Goal: Transaction & Acquisition: Purchase product/service

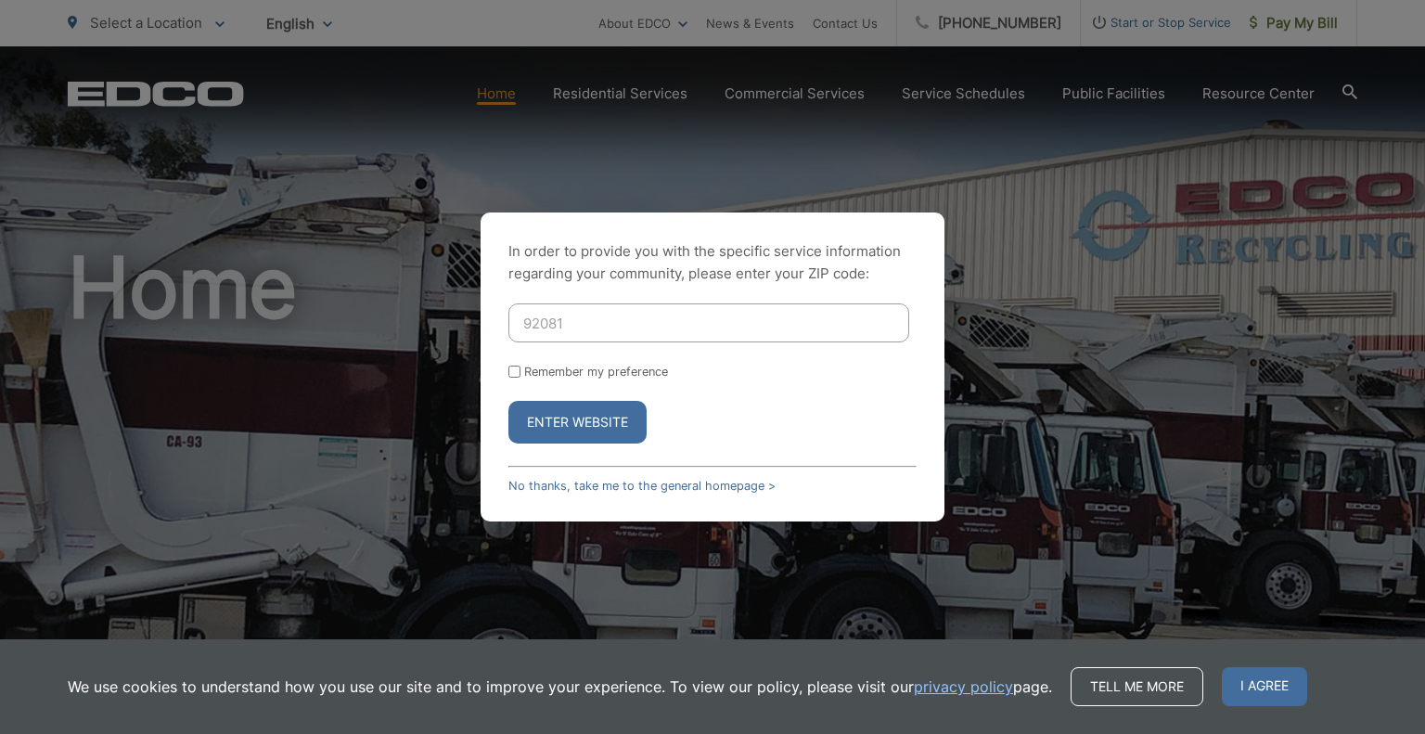
type input "92081"
click at [542, 376] on label "Remember my preference" at bounding box center [596, 372] width 144 height 14
click at [520, 376] on input "Remember my preference" at bounding box center [514, 372] width 12 height 12
checkbox input "true"
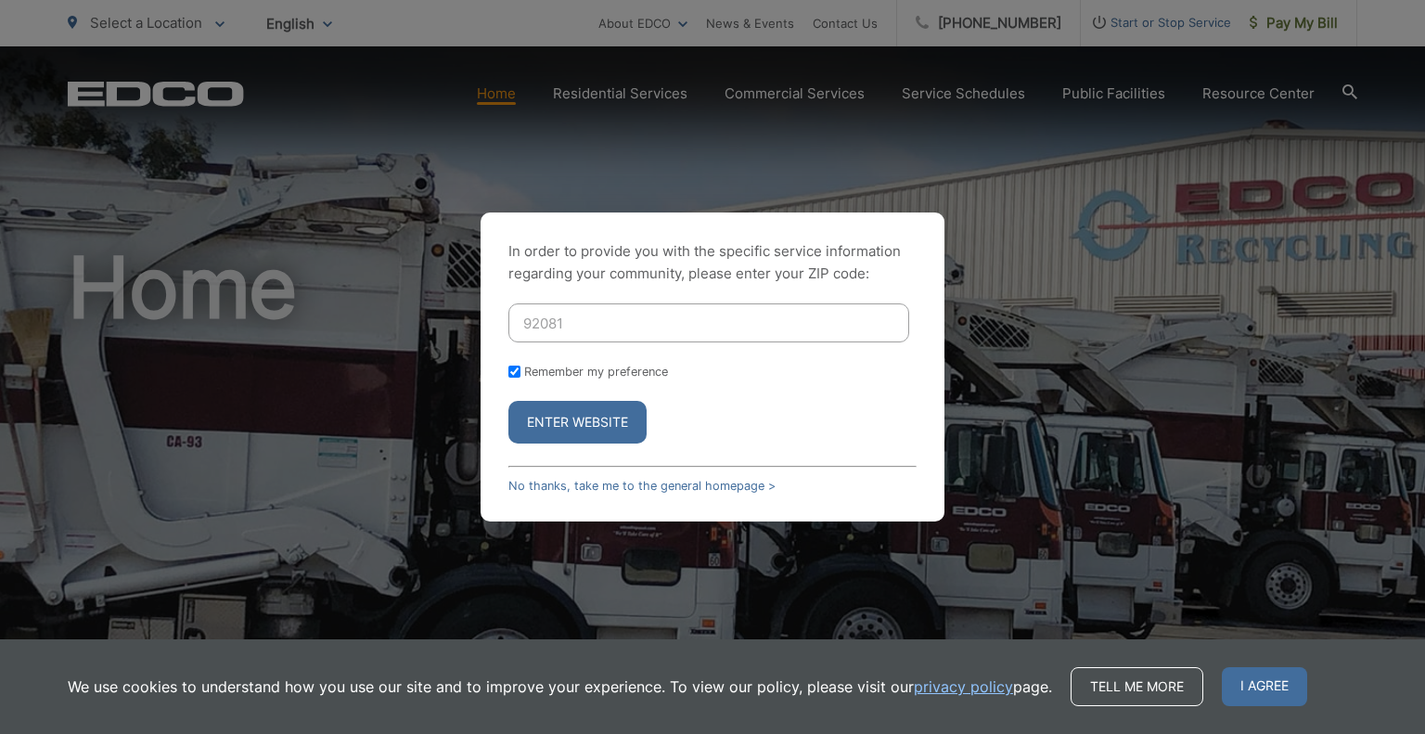
click at [550, 423] on button "Enter Website" at bounding box center [577, 422] width 138 height 43
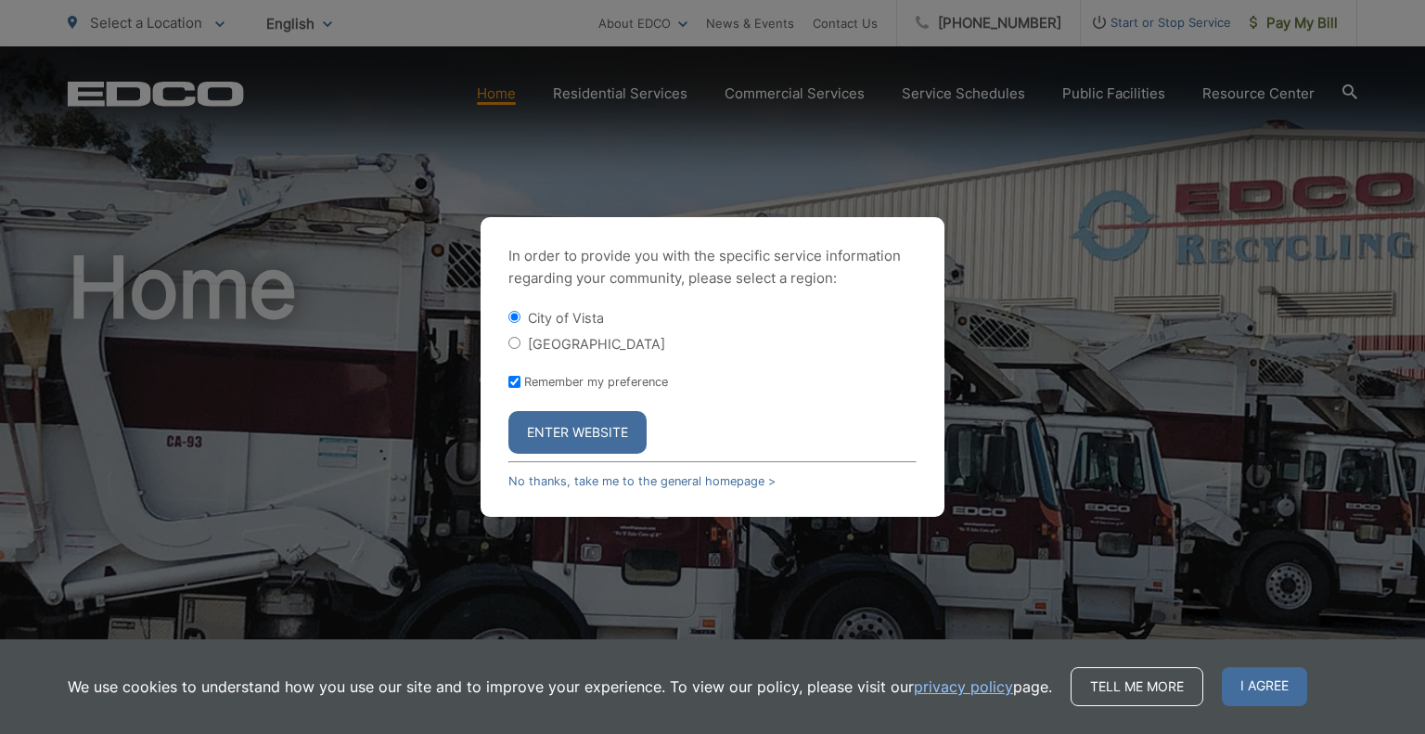
click at [914, 307] on div "In order to provide you with the specific service information regarding your co…" at bounding box center [713, 367] width 464 height 300
click at [583, 434] on button "Enter Website" at bounding box center [577, 432] width 138 height 43
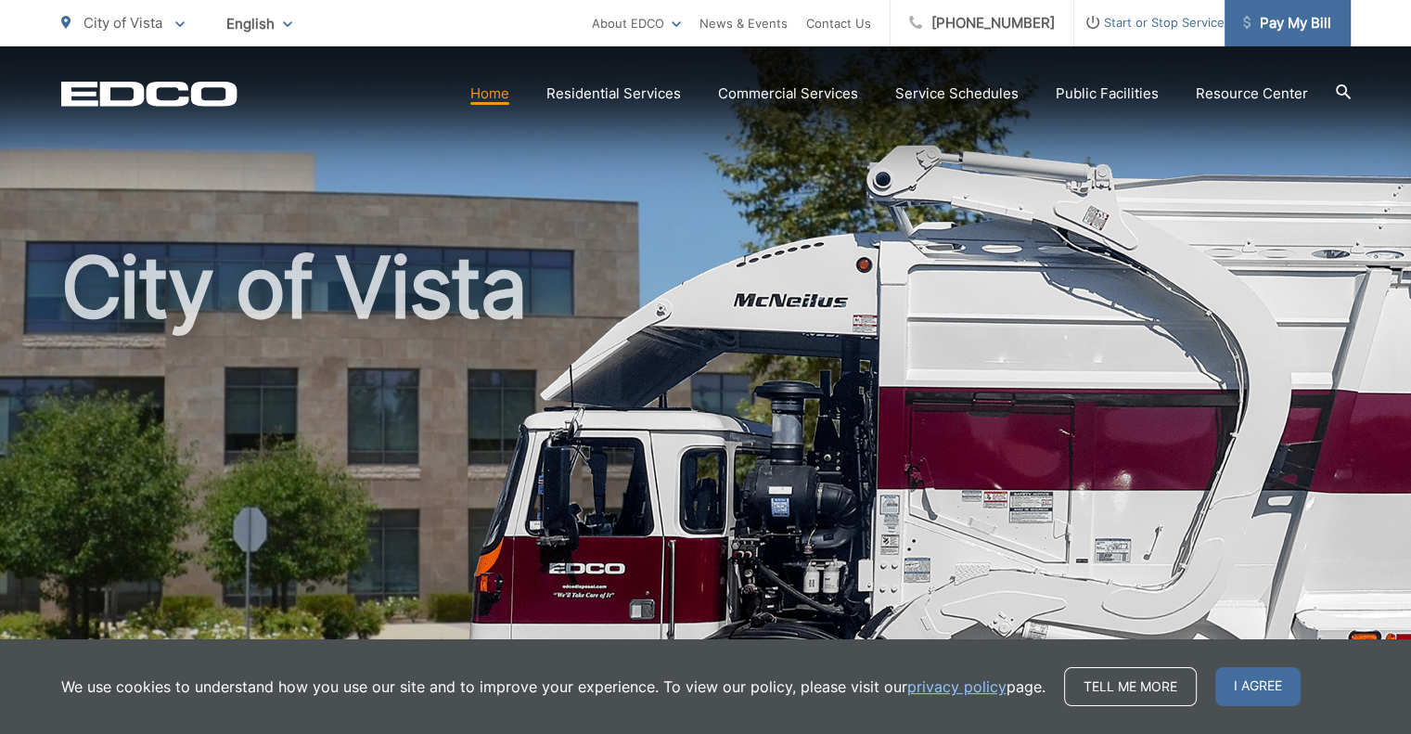
click at [1304, 21] on span "Pay My Bill" at bounding box center [1287, 23] width 88 height 22
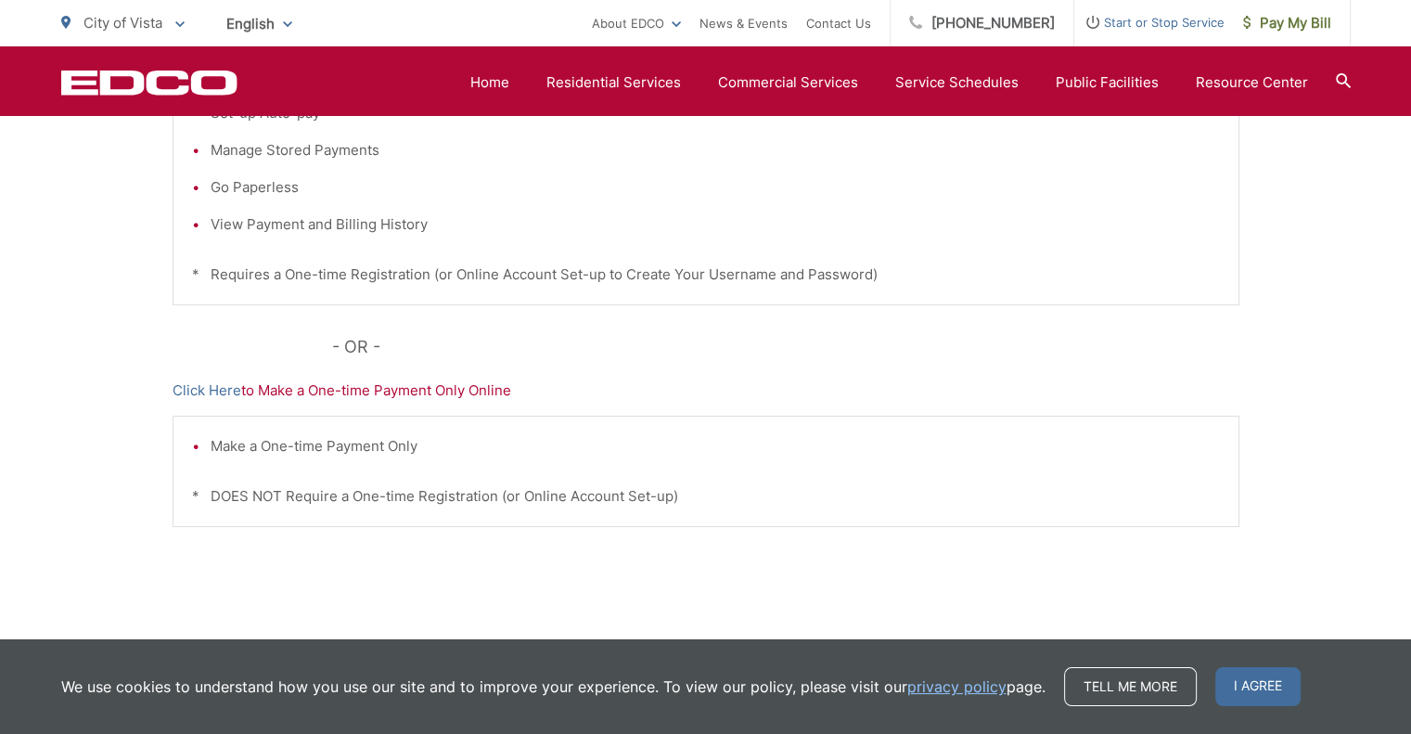
scroll to position [584, 0]
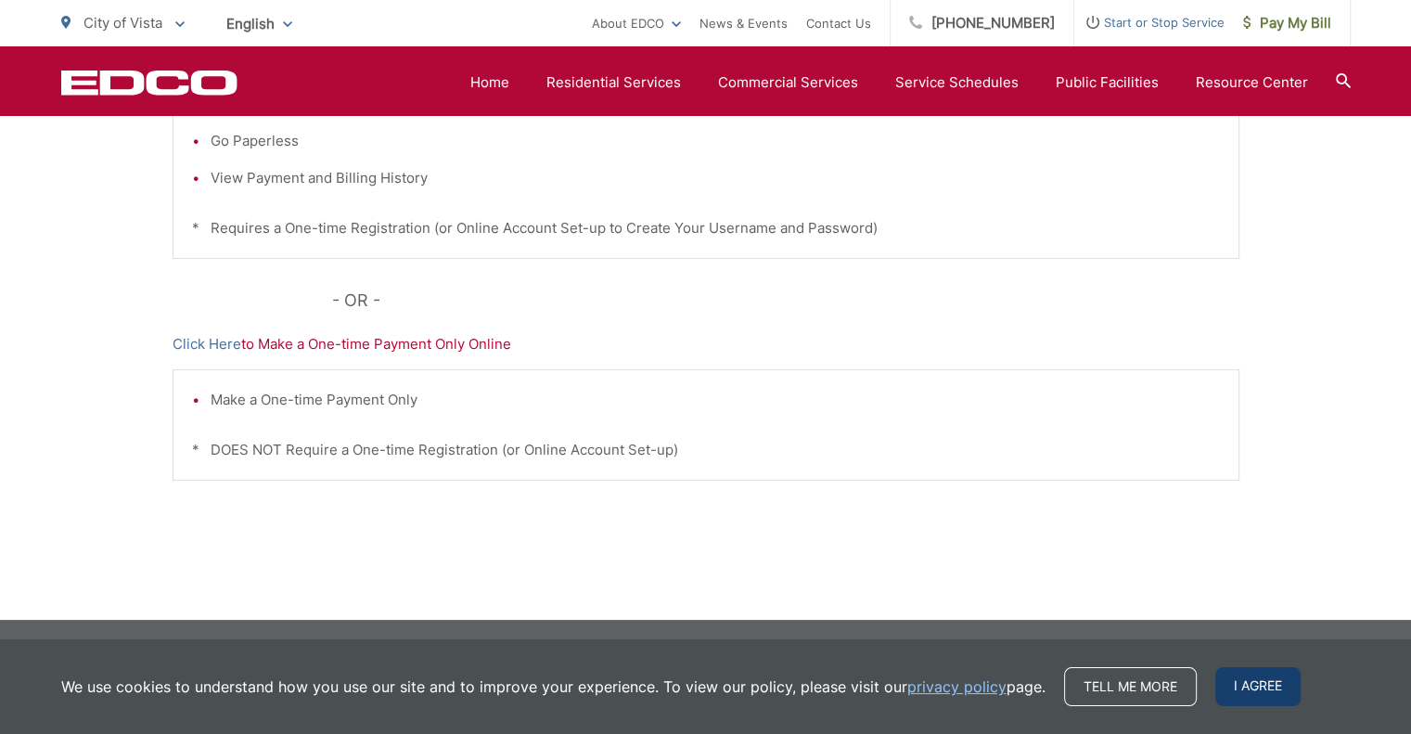
click at [1258, 679] on span "I agree" at bounding box center [1257, 686] width 85 height 39
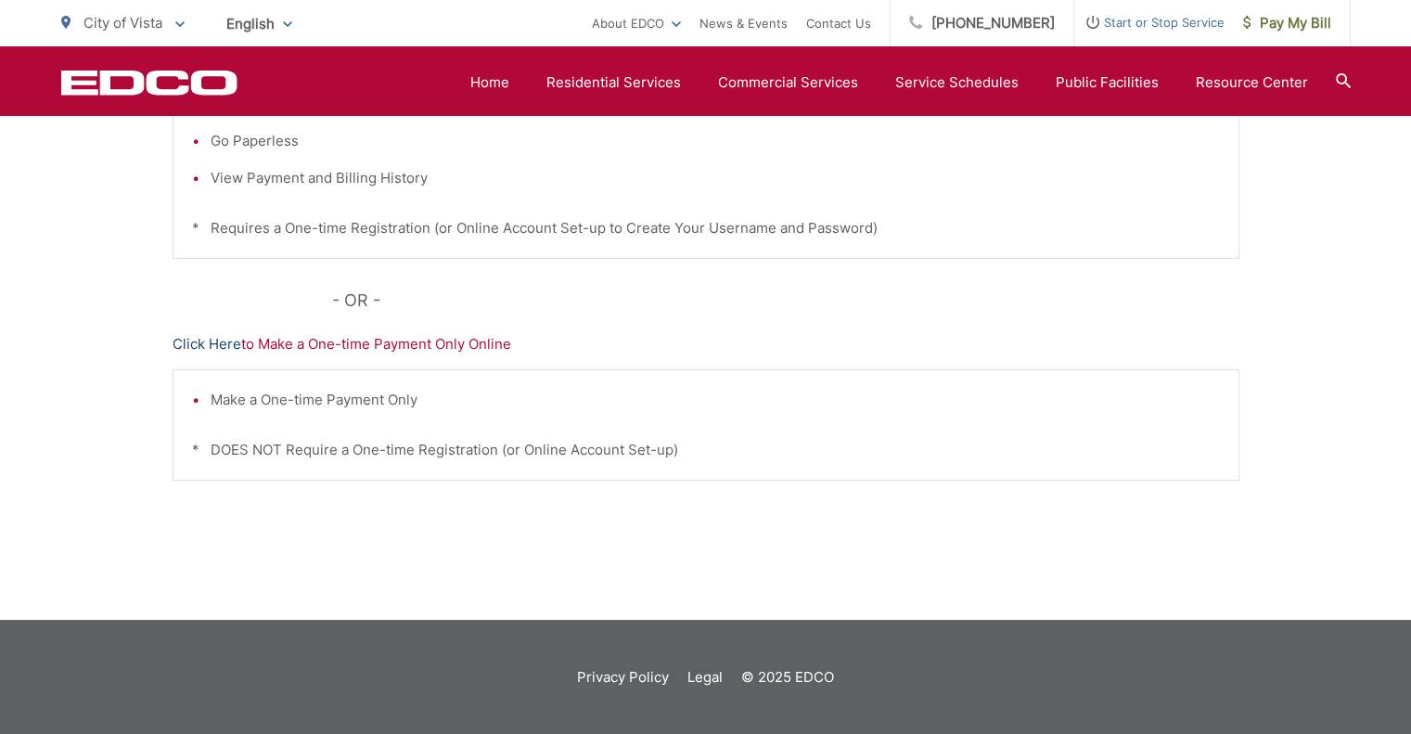
click at [211, 342] on link "Click Here" at bounding box center [207, 344] width 69 height 22
